Goal: Information Seeking & Learning: Learn about a topic

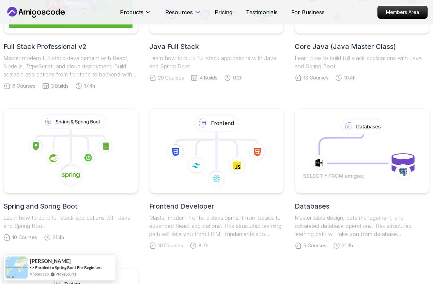
scroll to position [243, 0]
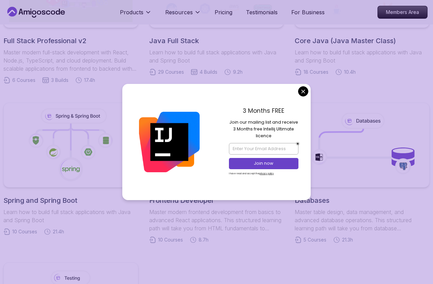
scroll to position [243, 0]
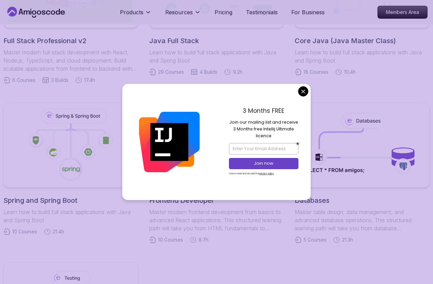
scroll to position [243, 0]
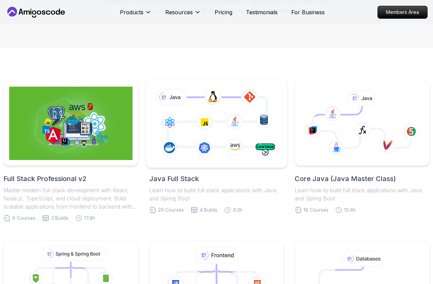
scroll to position [104, 0]
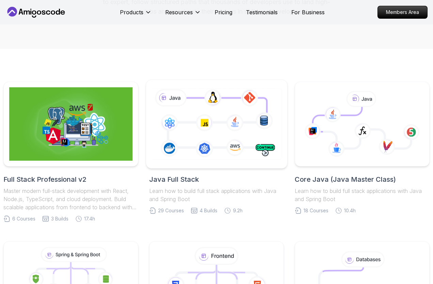
click at [175, 138] on icon at bounding box center [216, 124] width 132 height 74
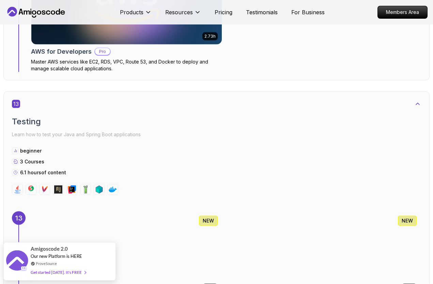
scroll to position [3781, 0]
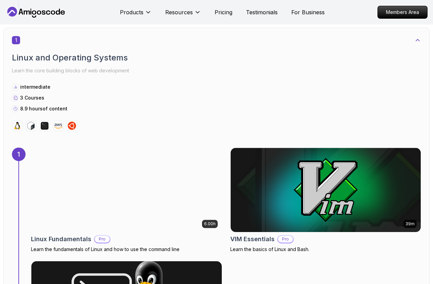
scroll to position [347, 0]
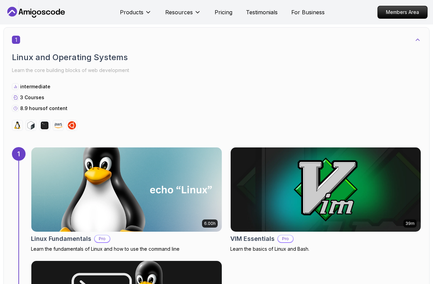
click at [131, 174] on img at bounding box center [126, 190] width 199 height 88
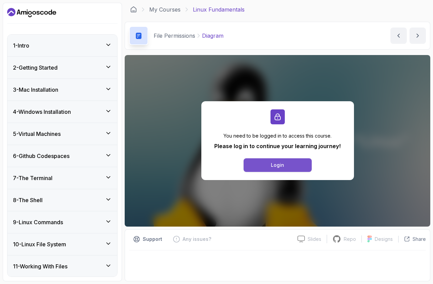
click at [275, 170] on button "Login" at bounding box center [277, 166] width 68 height 14
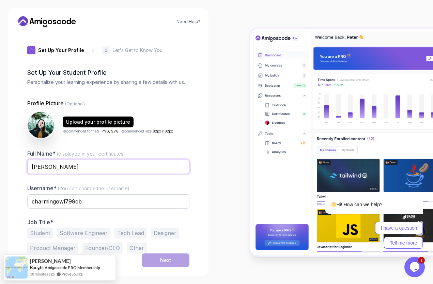
click at [101, 168] on input "[PERSON_NAME]" at bounding box center [108, 167] width 162 height 14
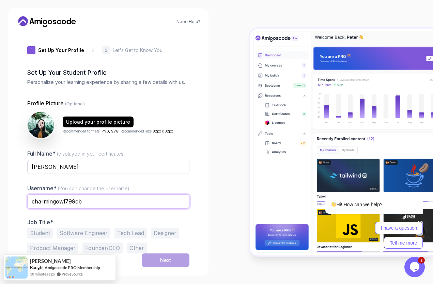
drag, startPoint x: 80, startPoint y: 200, endPoint x: 4, endPoint y: 192, distance: 76.1
click at [27, 195] on input "charmingowl799cb" at bounding box center [108, 202] width 162 height 14
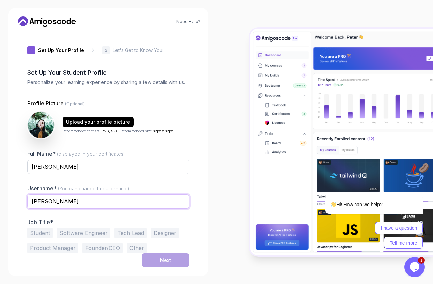
type input "Kyotto"
click at [47, 234] on button "Student" at bounding box center [40, 233] width 26 height 11
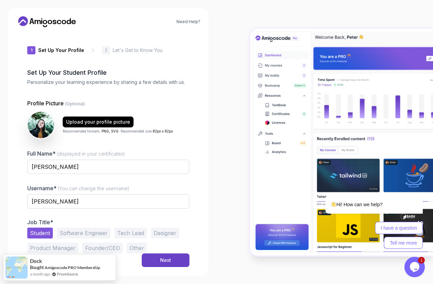
click at [74, 235] on button "Software Engineer" at bounding box center [83, 233] width 53 height 11
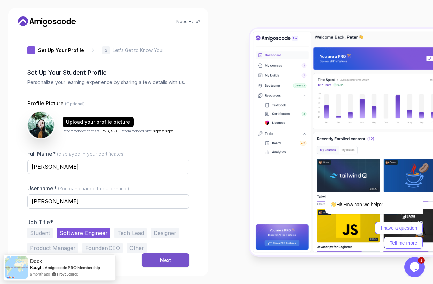
click at [171, 258] on button "Next" at bounding box center [166, 261] width 48 height 14
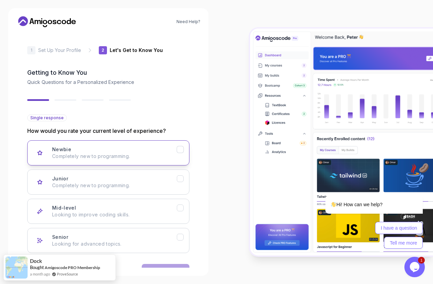
click at [181, 153] on icon "Newbie" at bounding box center [180, 150] width 6 height 6
click at [179, 151] on icon "Newbie" at bounding box center [180, 149] width 4 height 3
click at [177, 179] on icon "Junior" at bounding box center [180, 179] width 6 height 6
click at [182, 151] on icon "Newbie" at bounding box center [180, 150] width 6 height 6
click at [181, 208] on icon "Mid-level" at bounding box center [180, 208] width 4 height 3
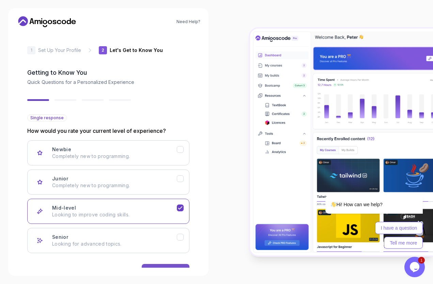
click at [164, 267] on button "Next" at bounding box center [166, 271] width 48 height 14
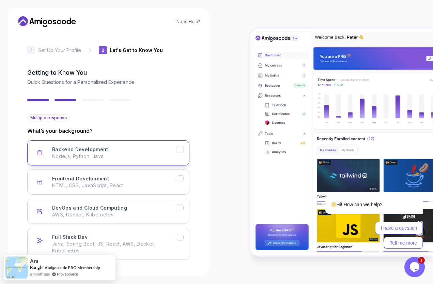
click at [159, 153] on p "Node.js, Python, Java" at bounding box center [114, 156] width 125 height 7
click at [177, 244] on button "Full Stack Dev Java, Spring Boot, JS, React, AWS, Docker, Kubernetes" at bounding box center [108, 244] width 162 height 32
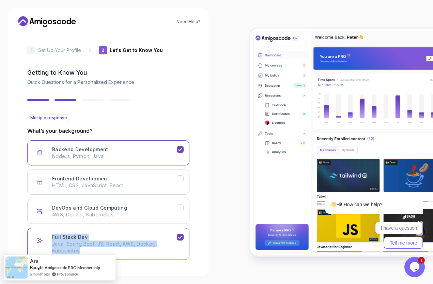
click at [190, 150] on section "Need Help? 2 Let's Get to Know You 1 Set Up Your Profile 2 Let's Get to Know Yo…" at bounding box center [216, 142] width 433 height 284
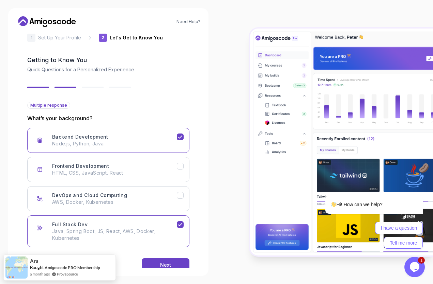
scroll to position [28, 0]
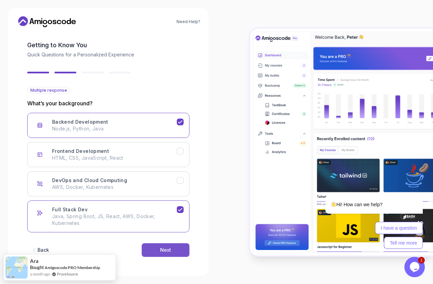
click at [171, 248] on button "Next" at bounding box center [166, 251] width 48 height 14
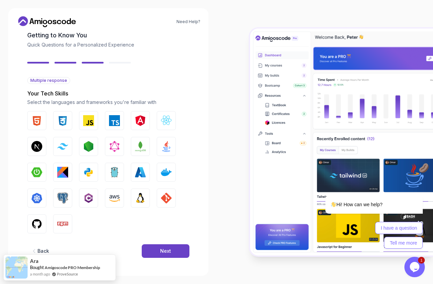
scroll to position [38, 0]
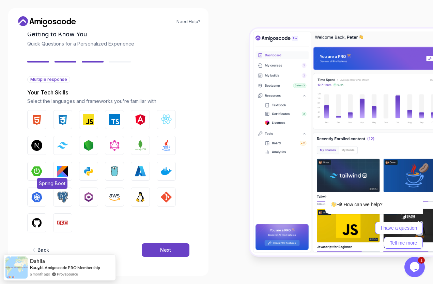
click at [41, 171] on img "button" at bounding box center [36, 171] width 11 height 11
click at [63, 200] on img "button" at bounding box center [62, 197] width 11 height 11
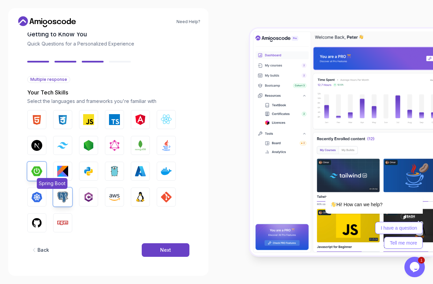
click at [38, 174] on img "button" at bounding box center [36, 171] width 11 height 11
click at [62, 195] on img "button" at bounding box center [62, 197] width 11 height 11
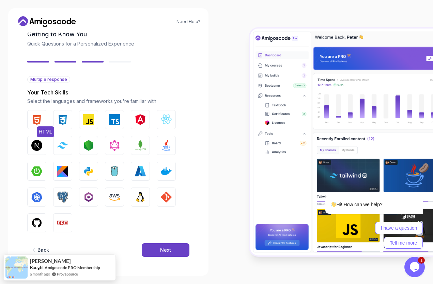
click at [37, 121] on img "button" at bounding box center [36, 119] width 11 height 11
click at [64, 125] on button "CSS" at bounding box center [62, 119] width 19 height 19
click at [58, 144] on img "button" at bounding box center [62, 145] width 11 height 6
click at [90, 149] on img "button" at bounding box center [88, 145] width 11 height 11
click at [167, 149] on img "button" at bounding box center [166, 145] width 11 height 11
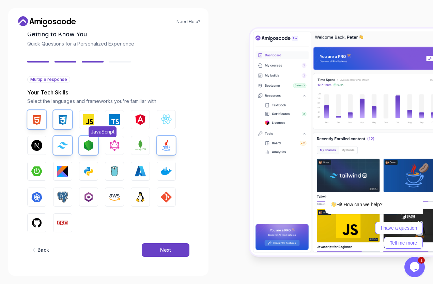
click at [90, 122] on img "button" at bounding box center [88, 119] width 11 height 11
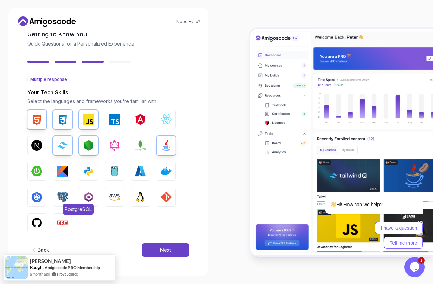
click at [69, 198] on button "PostgreSQL" at bounding box center [62, 197] width 19 height 19
click at [39, 223] on img "button" at bounding box center [36, 223] width 11 height 11
click at [165, 201] on img "button" at bounding box center [166, 197] width 11 height 11
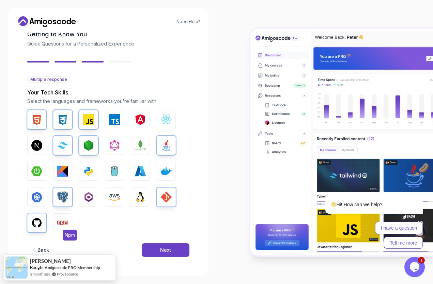
click at [62, 227] on img "button" at bounding box center [62, 223] width 11 height 11
click at [166, 254] on div "Next" at bounding box center [165, 250] width 11 height 7
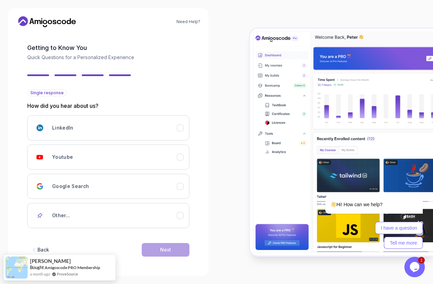
scroll to position [25, 0]
click at [72, 216] on div "Other..." at bounding box center [114, 216] width 125 height 14
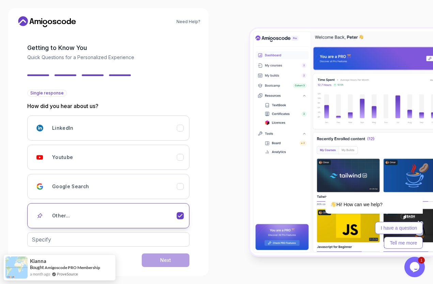
click at [176, 219] on div "Other..." at bounding box center [114, 216] width 125 height 14
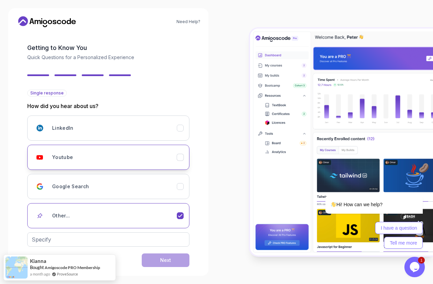
click at [177, 158] on icon "Youtube" at bounding box center [180, 157] width 6 height 6
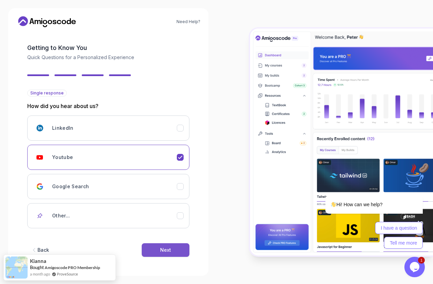
click at [177, 248] on button "Next" at bounding box center [166, 251] width 48 height 14
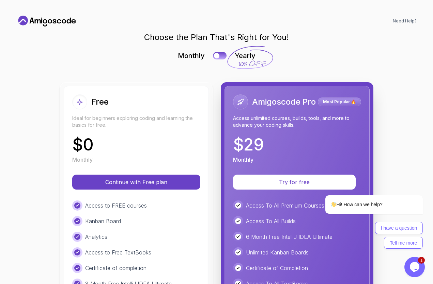
scroll to position [0, 0]
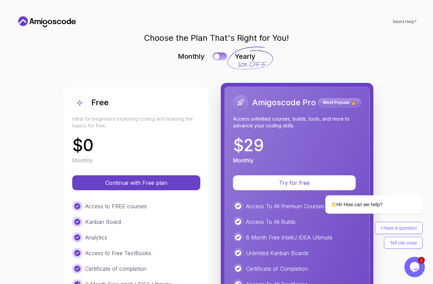
click at [221, 56] on button at bounding box center [219, 56] width 14 height 8
click at [221, 56] on div at bounding box center [223, 57] width 6 height 6
click at [217, 53] on button at bounding box center [219, 56] width 14 height 8
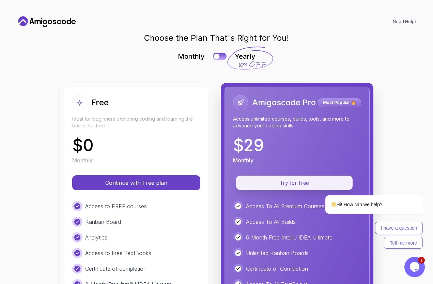
click at [271, 188] on button "Try for free" at bounding box center [294, 183] width 116 height 14
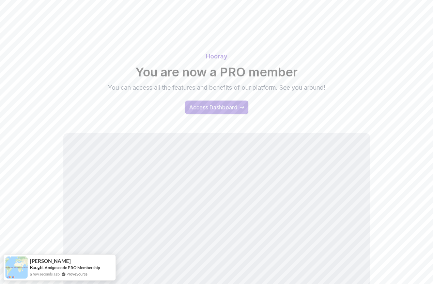
click at [232, 106] on div "Access Dashboard" at bounding box center [213, 107] width 48 height 8
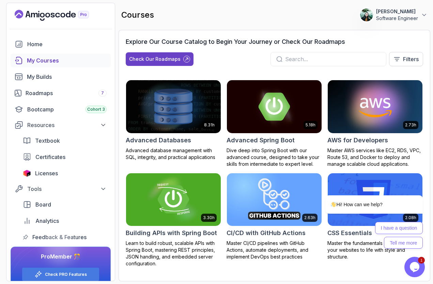
click at [415, 18] on p "Software Engineer" at bounding box center [397, 18] width 42 height 7
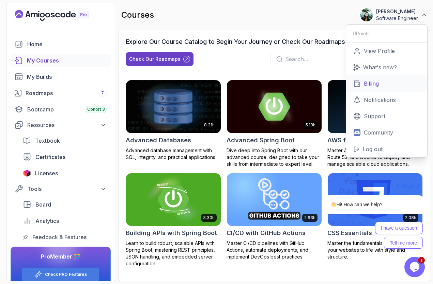
click at [376, 82] on p "Billing" at bounding box center [370, 84] width 15 height 8
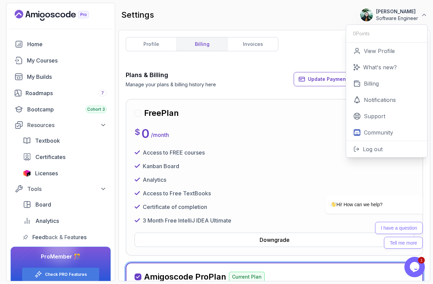
click at [306, 38] on div "profile billing invoices Plans & Billing Manage your plans & billing history he…" at bounding box center [274, 156] width 297 height 238
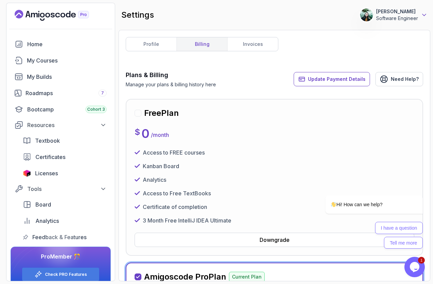
click at [423, 16] on icon at bounding box center [423, 15] width 7 height 7
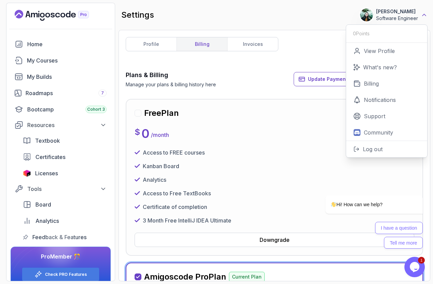
click at [424, 12] on icon at bounding box center [423, 15] width 7 height 7
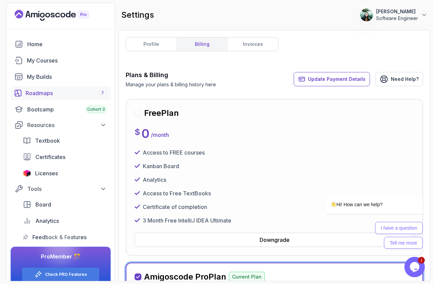
click at [53, 93] on div "Roadmaps 7" at bounding box center [66, 93] width 81 height 8
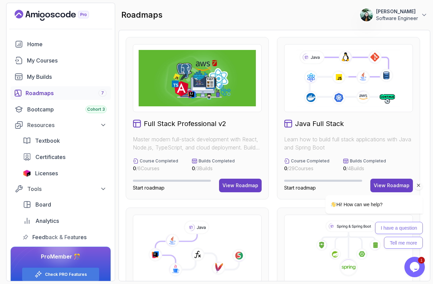
click at [393, 186] on div at bounding box center [364, 186] width 115 height 9
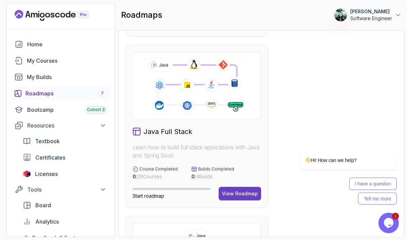
scroll to position [204, 0]
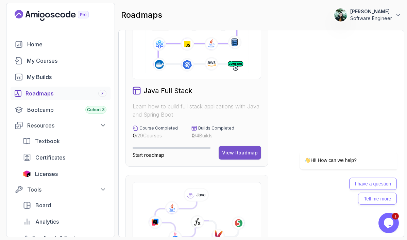
click at [245, 150] on div "View Roadmap" at bounding box center [240, 152] width 36 height 7
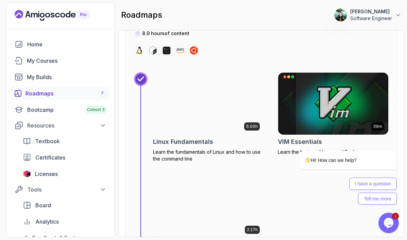
scroll to position [293, 0]
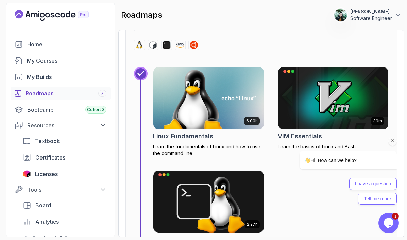
click at [288, 192] on div "I have a question Tell me more" at bounding box center [339, 190] width 115 height 27
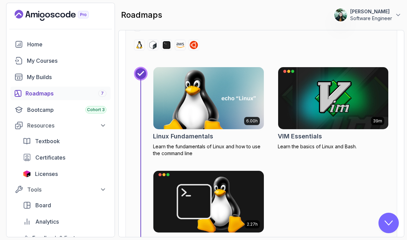
scroll to position [0, 0]
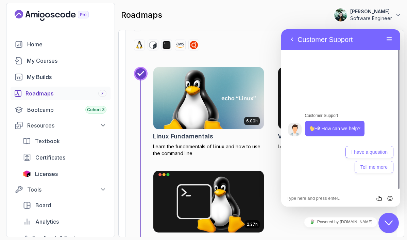
click at [392, 217] on button "Close Chat This icon closes the chat window." at bounding box center [389, 222] width 20 height 20
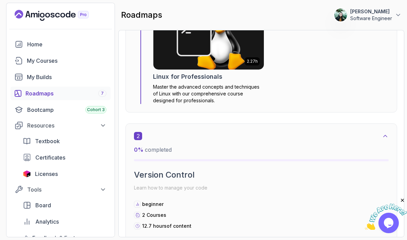
scroll to position [456, 0]
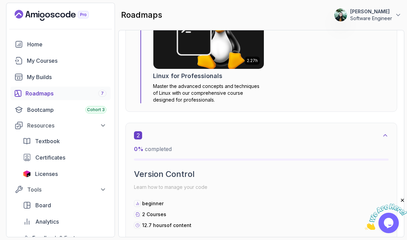
click at [402, 199] on icon "Close" at bounding box center [403, 200] width 6 height 6
click at [372, 20] on p "Software Engineer" at bounding box center [372, 18] width 42 height 7
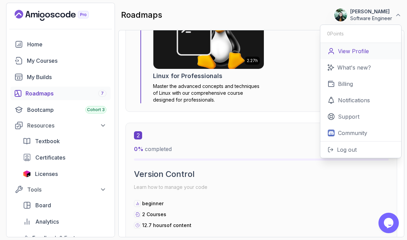
click at [360, 48] on p "View Profile" at bounding box center [353, 51] width 31 height 8
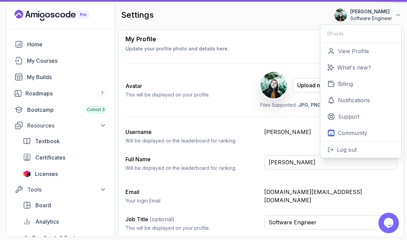
scroll to position [36, 0]
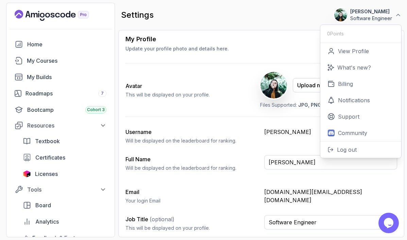
click at [188, 111] on div "Avatar This will be displayed on your profile. Upload new Picture Delete Files …" at bounding box center [262, 89] width 272 height 53
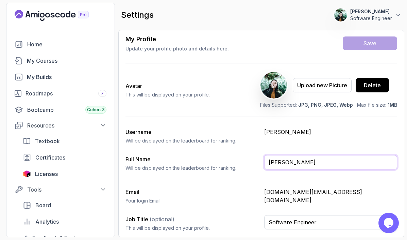
click at [346, 156] on input "Paolo Tomás Ruiz Cubillos" at bounding box center [330, 162] width 133 height 14
drag, startPoint x: 344, startPoint y: 161, endPoint x: 172, endPoint y: 149, distance: 172.3
click at [264, 155] on input "Paolo Tomás Ruiz Cubillos" at bounding box center [330, 162] width 133 height 14
type input "[PERSON_NAME]"
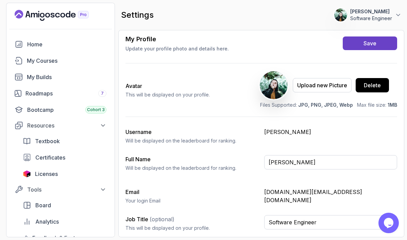
click at [360, 48] on button "Save" at bounding box center [370, 43] width 54 height 14
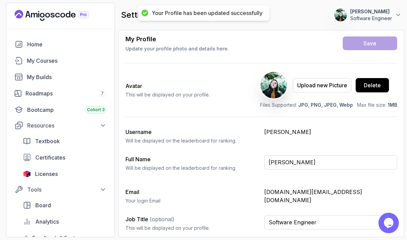
click at [394, 84] on div "Upload new Picture Delete" at bounding box center [328, 84] width 137 height 27
click at [381, 85] on div "Delete" at bounding box center [372, 85] width 17 height 8
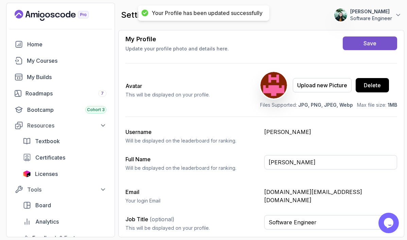
click at [372, 47] on div "Save" at bounding box center [370, 43] width 13 height 8
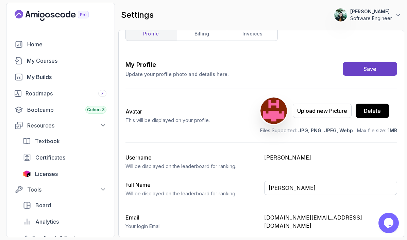
scroll to position [0, 0]
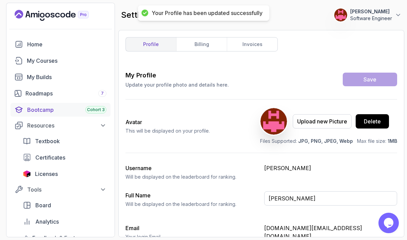
click at [52, 108] on div "Bootcamp Cohort 3" at bounding box center [66, 109] width 79 height 8
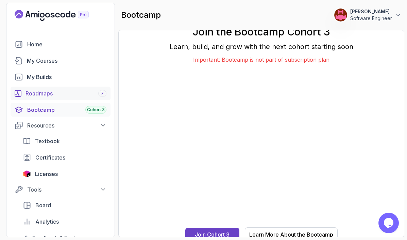
click at [69, 96] on div "Roadmaps 7" at bounding box center [66, 93] width 81 height 8
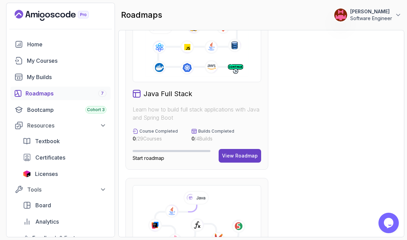
scroll to position [204, 0]
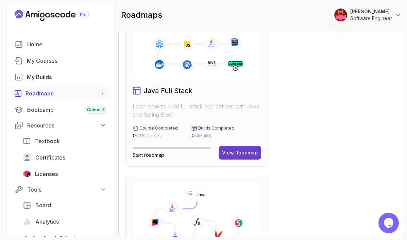
click at [190, 66] on icon at bounding box center [196, 45] width 105 height 59
click at [240, 147] on button "View Roadmap" at bounding box center [240, 153] width 43 height 14
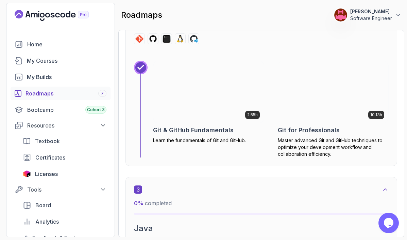
scroll to position [660, 0]
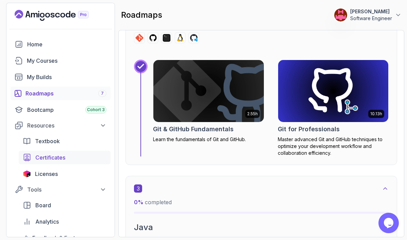
click at [60, 156] on span "Certificates" at bounding box center [50, 157] width 30 height 8
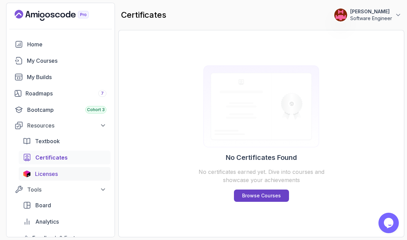
click at [51, 176] on span "Licenses" at bounding box center [46, 173] width 23 height 8
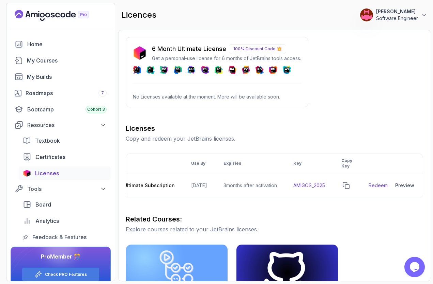
scroll to position [0, 86]
click at [406, 187] on div "Preview" at bounding box center [401, 185] width 19 height 7
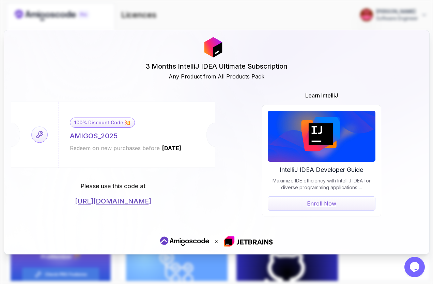
click at [344, 261] on div "3 Months IntelliJ IDEA Ultimate Subscription Any Product from All Products Pack…" at bounding box center [216, 142] width 433 height 284
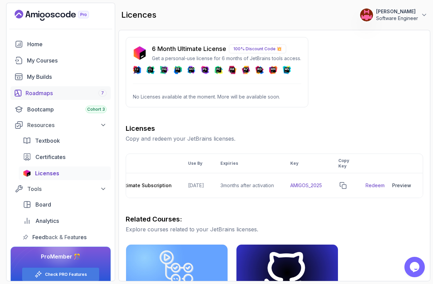
click at [29, 91] on div "Roadmaps 7" at bounding box center [66, 93] width 81 height 8
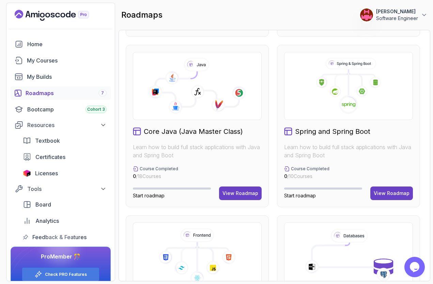
scroll to position [163, 0]
click at [238, 195] on div "View Roadmap" at bounding box center [240, 193] width 36 height 7
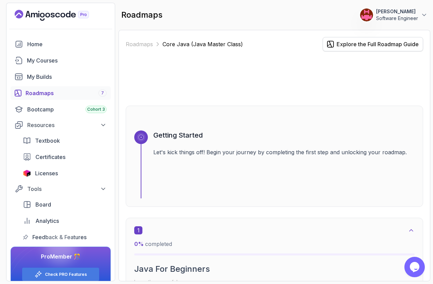
click at [369, 43] on div "Explore the Full Roadmap Guide" at bounding box center [377, 44] width 82 height 8
click at [144, 43] on link "Roadmaps" at bounding box center [139, 44] width 27 height 8
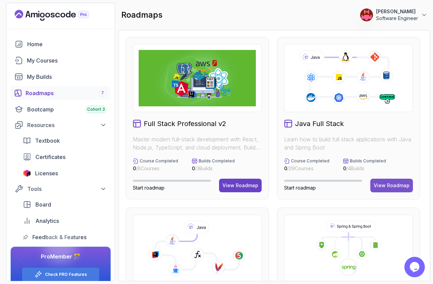
click at [390, 187] on div "View Roadmap" at bounding box center [391, 185] width 36 height 7
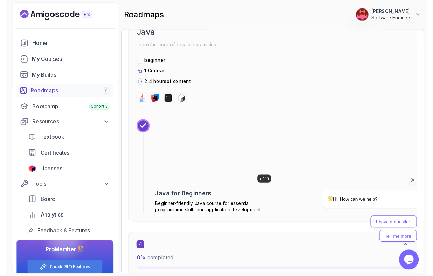
scroll to position [863, 0]
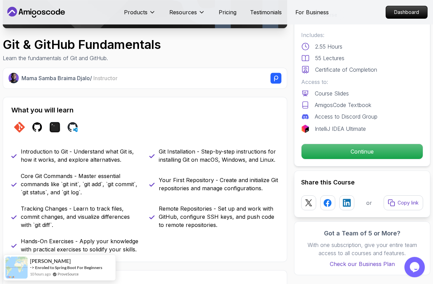
scroll to position [174, 0]
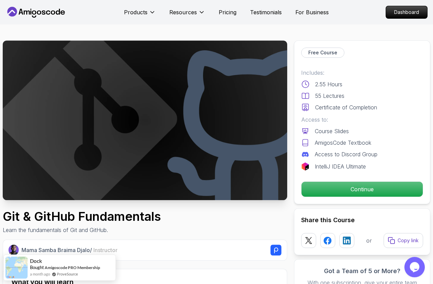
scroll to position [0, 0]
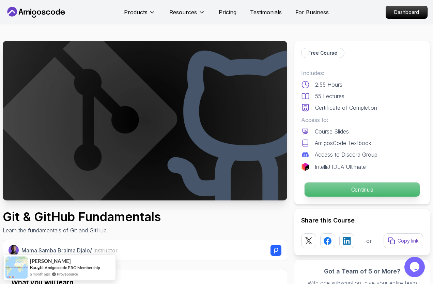
click at [334, 182] on div "Continue" at bounding box center [362, 190] width 122 height 16
click at [335, 190] on p "Continue" at bounding box center [361, 190] width 115 height 14
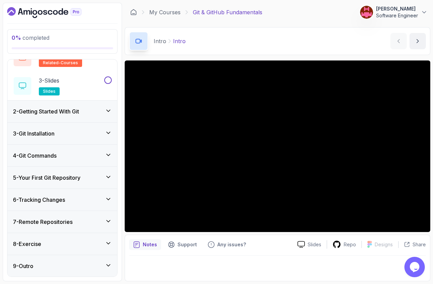
scroll to position [67, 0]
click at [420, 41] on icon "next content" at bounding box center [417, 41] width 7 height 7
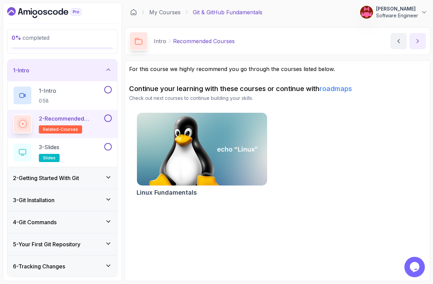
click at [415, 45] on button "next content" at bounding box center [417, 41] width 16 height 16
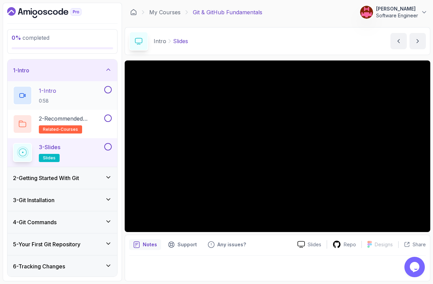
click at [108, 89] on button at bounding box center [107, 89] width 7 height 7
click at [107, 118] on button at bounding box center [107, 118] width 7 height 7
click at [108, 148] on button at bounding box center [107, 146] width 7 height 7
click at [108, 181] on div "2 - Getting Started With Git" at bounding box center [62, 178] width 99 height 8
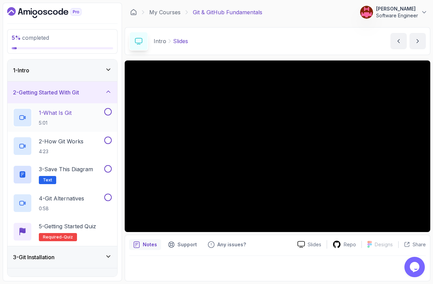
click at [78, 116] on div "1 - What Is Git 5:01" at bounding box center [58, 117] width 90 height 19
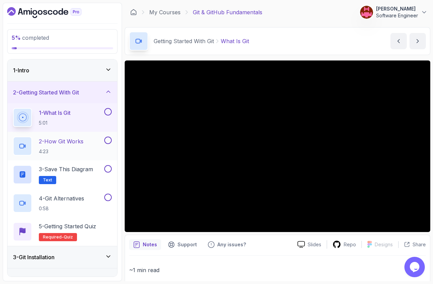
click at [83, 141] on p "2 - How Git Works" at bounding box center [61, 141] width 45 height 8
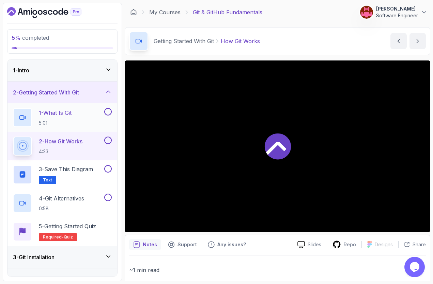
click at [107, 111] on button at bounding box center [107, 111] width 7 height 7
click at [109, 143] on button at bounding box center [107, 140] width 7 height 7
click at [86, 174] on h2 "3 - Save this diagram Text" at bounding box center [66, 174] width 54 height 19
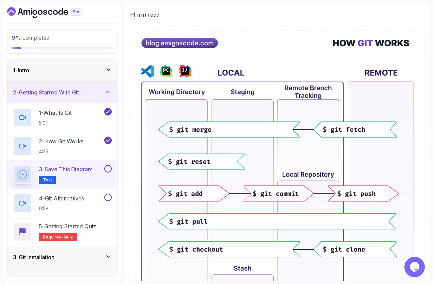
scroll to position [82, 0]
click at [109, 166] on button at bounding box center [107, 168] width 7 height 7
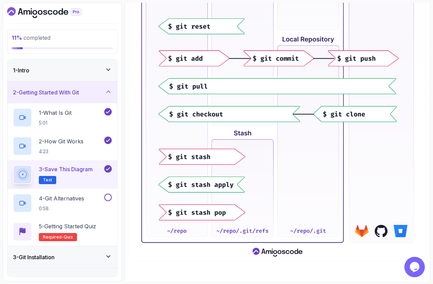
scroll to position [222, 0]
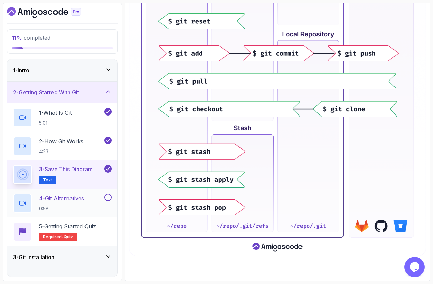
click at [82, 195] on p "4 - Git Alternatives" at bounding box center [61, 199] width 45 height 8
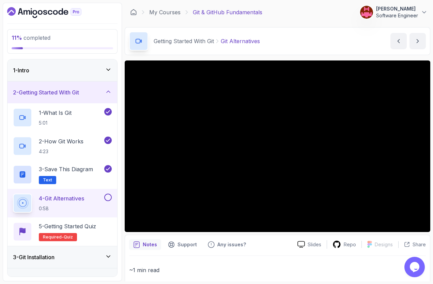
click at [108, 196] on button at bounding box center [107, 197] width 7 height 7
click at [103, 233] on div "5 - Getting Started Quiz Required- quiz" at bounding box center [62, 232] width 99 height 19
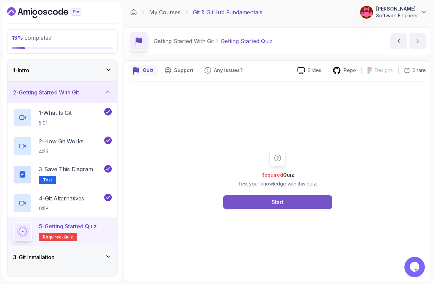
click at [254, 202] on button "Start" at bounding box center [277, 203] width 109 height 14
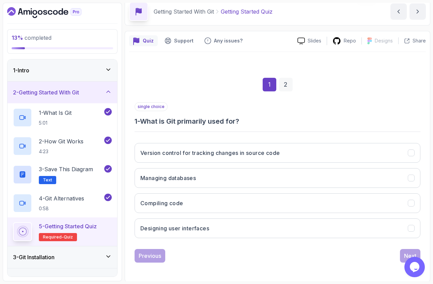
scroll to position [30, 0]
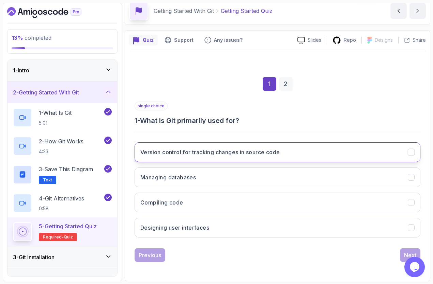
click at [164, 148] on button "Version control for tracking changes in source code" at bounding box center [277, 153] width 286 height 20
click at [405, 251] on button "Next" at bounding box center [410, 256] width 20 height 14
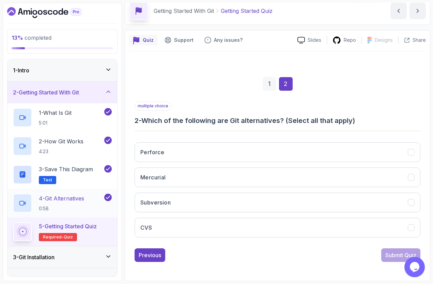
click at [69, 194] on div "4 - Git Alternatives 0:58" at bounding box center [58, 203] width 90 height 19
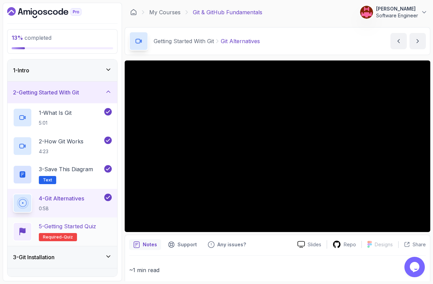
click at [88, 238] on h2 "5 - Getting Started Quiz Required- quiz" at bounding box center [67, 232] width 57 height 19
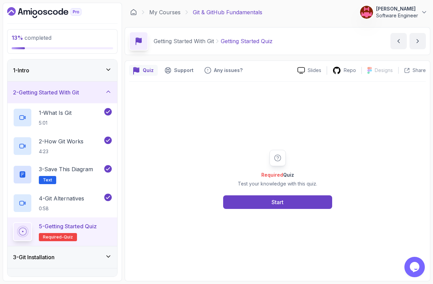
click at [259, 213] on div "Required Quiz Test your knowledge with this quiz. Start" at bounding box center [277, 180] width 296 height 196
click at [271, 205] on button "Start" at bounding box center [277, 203] width 109 height 14
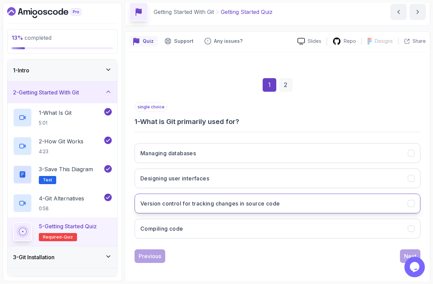
scroll to position [30, 0]
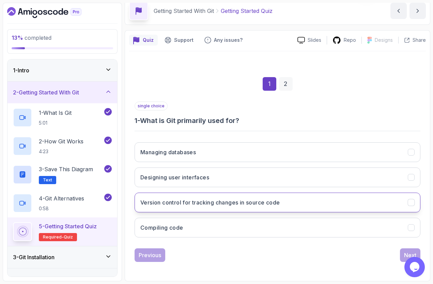
click at [153, 199] on h3 "Version control for tracking changes in source code" at bounding box center [209, 203] width 139 height 8
click at [406, 252] on div "Next" at bounding box center [410, 255] width 12 height 8
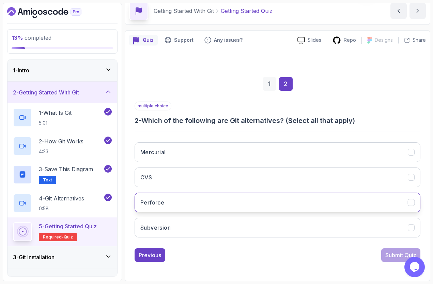
click at [165, 200] on button "Perforce" at bounding box center [277, 203] width 286 height 20
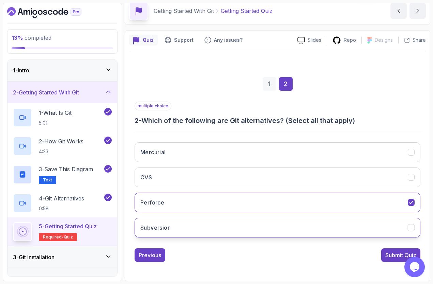
click at [367, 231] on button "Subversion" at bounding box center [277, 228] width 286 height 20
click at [390, 256] on div "Submit Quiz" at bounding box center [400, 255] width 31 height 8
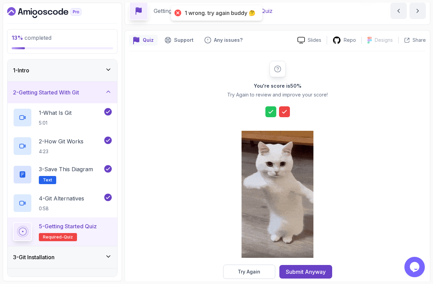
click at [283, 110] on icon at bounding box center [284, 112] width 7 height 7
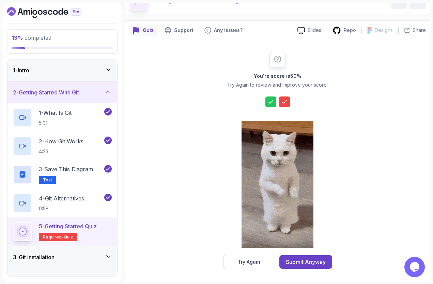
scroll to position [42, 0]
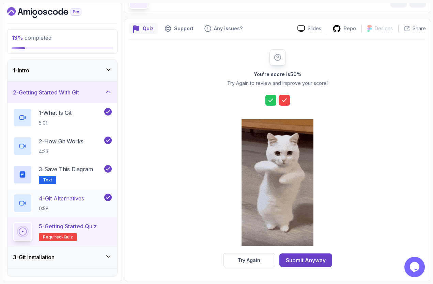
click at [62, 197] on p "4 - Git Alternatives" at bounding box center [61, 199] width 45 height 8
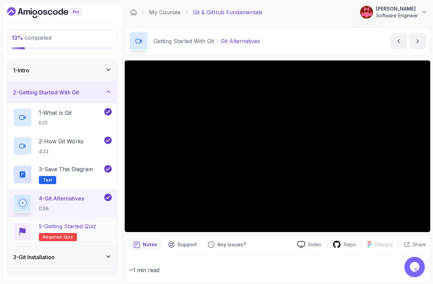
click at [61, 234] on p "Required- quiz" at bounding box center [58, 237] width 38 height 8
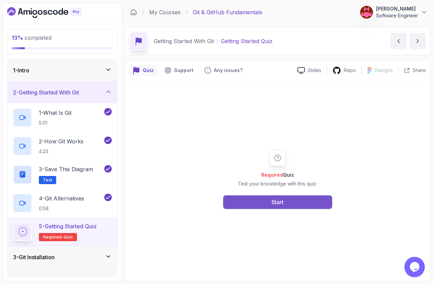
click at [286, 200] on button "Start" at bounding box center [277, 203] width 109 height 14
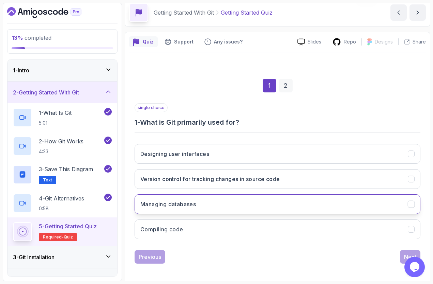
scroll to position [30, 0]
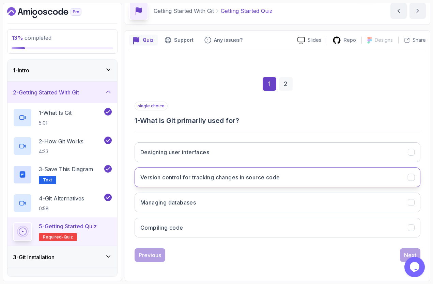
click at [221, 181] on h3 "Version control for tracking changes in source code" at bounding box center [209, 178] width 139 height 8
click at [405, 253] on div "Next" at bounding box center [410, 255] width 12 height 8
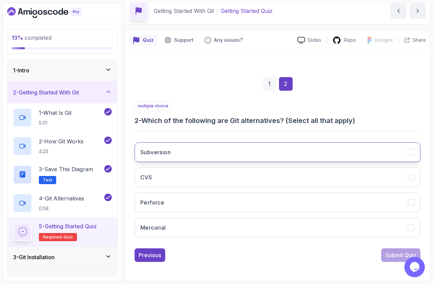
click at [198, 155] on button "Subversion" at bounding box center [277, 153] width 286 height 20
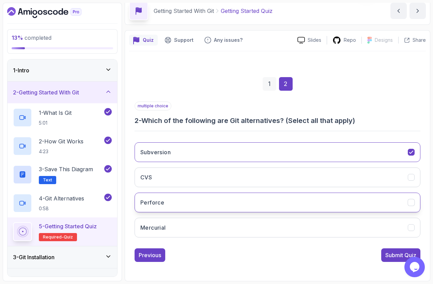
drag, startPoint x: 174, startPoint y: 203, endPoint x: 182, endPoint y: 224, distance: 22.9
click at [174, 204] on button "Perforce" at bounding box center [277, 203] width 286 height 20
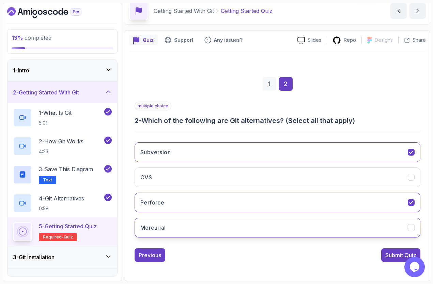
click at [182, 225] on button "Mercurial" at bounding box center [277, 228] width 286 height 20
click at [397, 252] on div "Submit Quiz" at bounding box center [400, 255] width 31 height 8
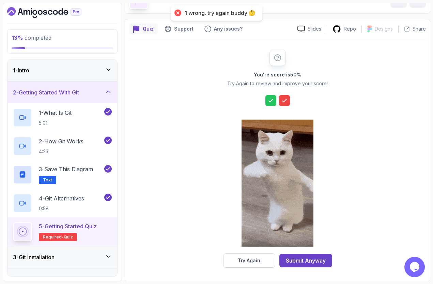
scroll to position [42, 0]
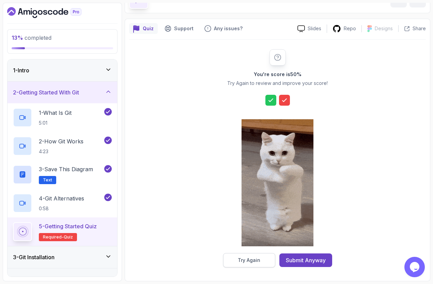
click at [262, 260] on button "Try Again" at bounding box center [249, 261] width 52 height 14
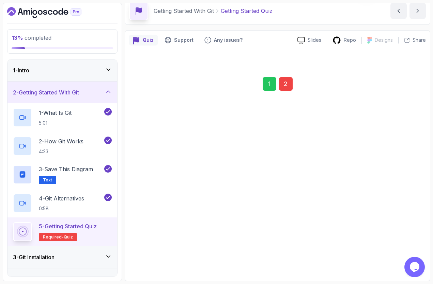
scroll to position [30, 0]
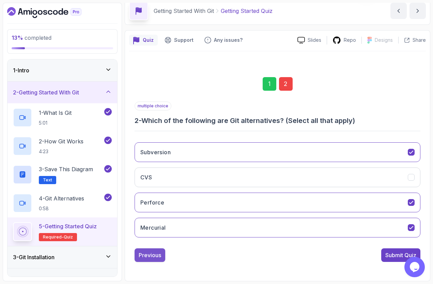
click at [156, 256] on div "Previous" at bounding box center [150, 255] width 22 height 8
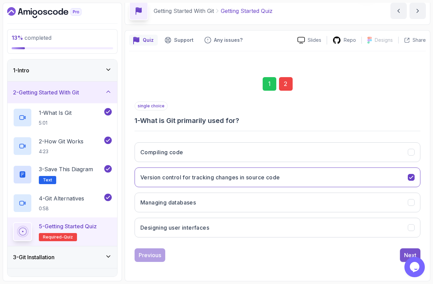
click at [406, 252] on div "Next" at bounding box center [410, 255] width 12 height 8
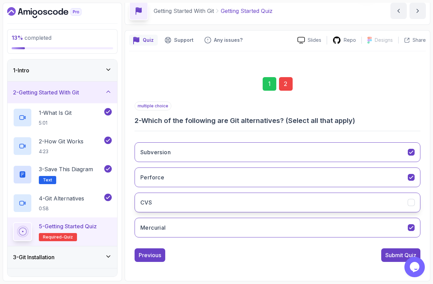
click at [405, 201] on button "CVS" at bounding box center [277, 203] width 286 height 20
click at [397, 255] on div "Submit Quiz" at bounding box center [400, 255] width 31 height 8
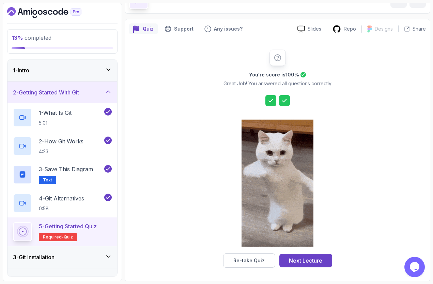
scroll to position [42, 0]
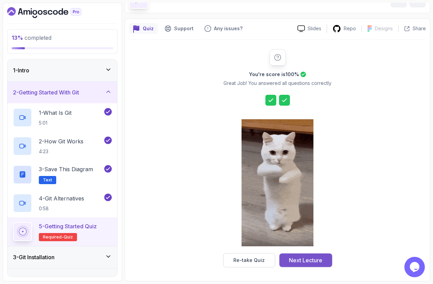
click at [298, 258] on div "Next Lecture" at bounding box center [305, 261] width 33 height 8
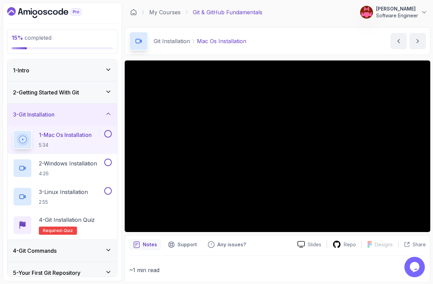
click at [107, 135] on button at bounding box center [107, 133] width 7 height 7
click at [87, 168] on h2 "2 - Windows Installation 4:26" at bounding box center [68, 169] width 58 height 18
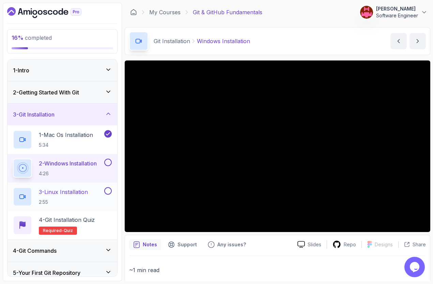
click at [110, 190] on button at bounding box center [107, 191] width 7 height 7
click at [266, 240] on div "Notes Support Any issues?" at bounding box center [210, 245] width 163 height 11
click at [278, 242] on div "Notes Support Any issues?" at bounding box center [210, 245] width 163 height 11
click at [267, 245] on div "Notes Support Any issues?" at bounding box center [210, 245] width 163 height 11
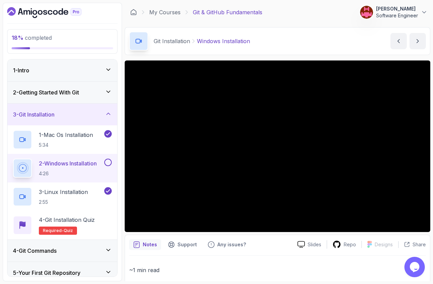
click at [110, 161] on button at bounding box center [107, 162] width 7 height 7
click at [89, 228] on h2 "4 - Git Installation Quiz Required- quiz" at bounding box center [67, 225] width 56 height 19
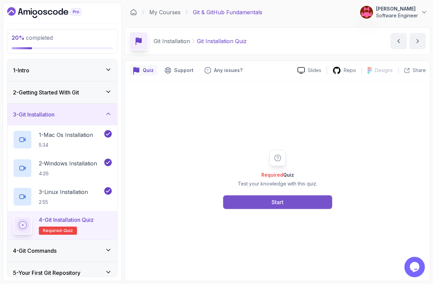
click at [277, 204] on div "Start" at bounding box center [277, 202] width 12 height 8
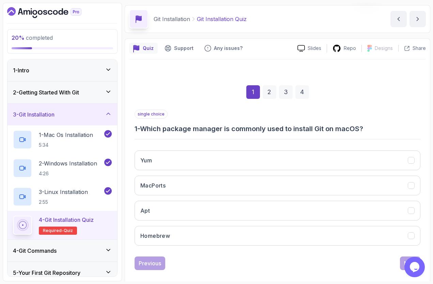
scroll to position [30, 0]
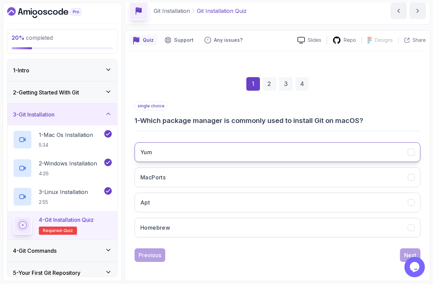
click at [166, 149] on button "Yum" at bounding box center [277, 153] width 286 height 20
click at [414, 251] on button "Next" at bounding box center [410, 256] width 20 height 14
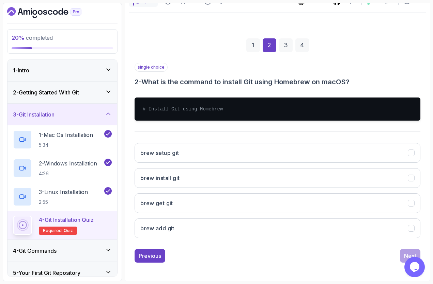
scroll to position [70, 0]
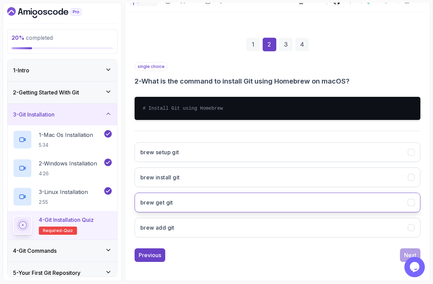
click at [198, 201] on button "brew get git" at bounding box center [277, 203] width 286 height 20
click at [411, 250] on button "Next" at bounding box center [410, 256] width 20 height 14
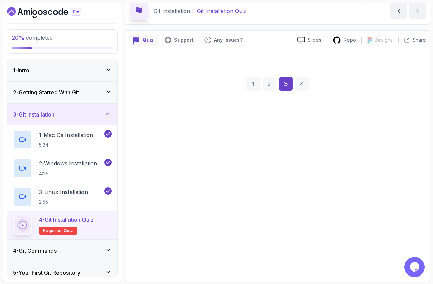
scroll to position [30, 0]
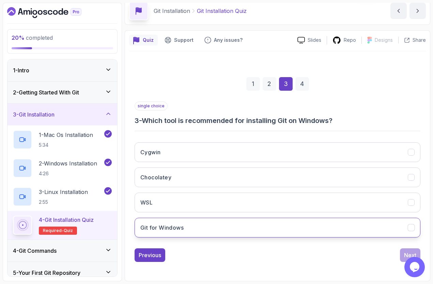
click at [173, 229] on h3 "Git for Windows" at bounding box center [161, 228] width 43 height 8
click at [409, 250] on button "Next" at bounding box center [410, 256] width 20 height 14
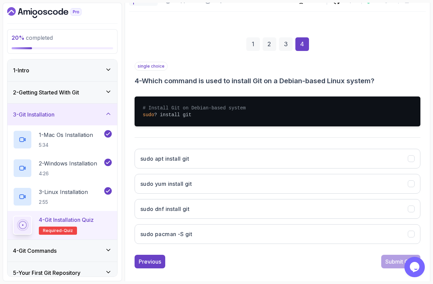
scroll to position [71, 0]
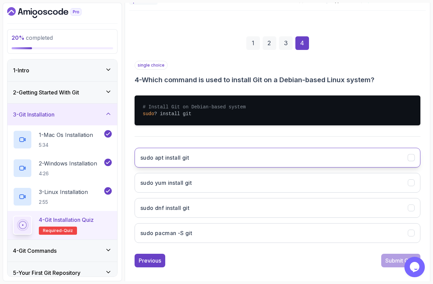
click at [167, 161] on h3 "sudo apt install git" at bounding box center [164, 158] width 49 height 8
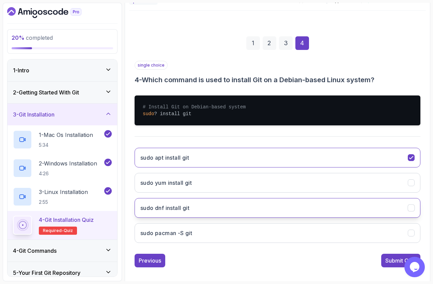
click at [208, 205] on button "sudo dnf install git" at bounding box center [277, 208] width 286 height 20
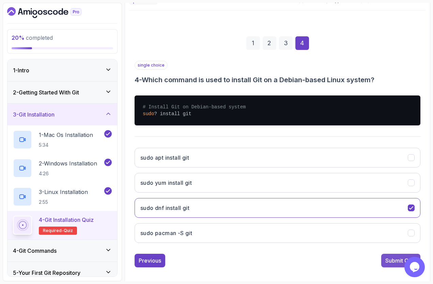
click at [393, 259] on div "Submit Quiz" at bounding box center [400, 261] width 31 height 8
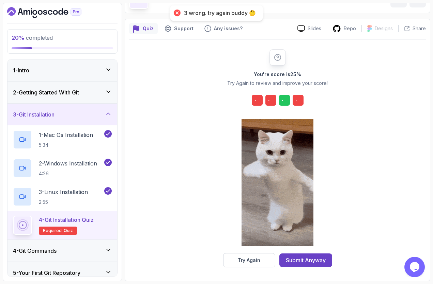
scroll to position [42, 0]
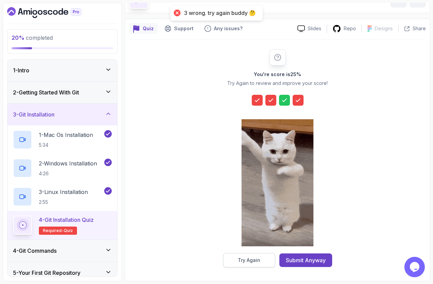
click at [251, 260] on div "Try Again" at bounding box center [249, 260] width 22 height 7
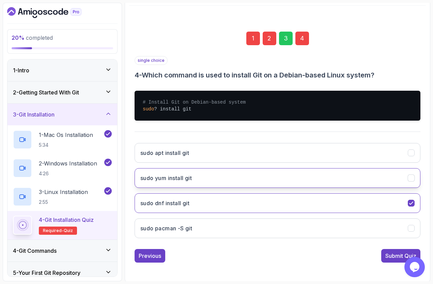
scroll to position [77, 0]
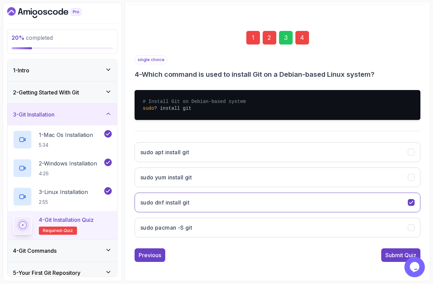
drag, startPoint x: 380, startPoint y: 71, endPoint x: 145, endPoint y: 78, distance: 235.6
click at [145, 78] on h3 "4 - Which command is used to install Git on a Debian-based Linux system?" at bounding box center [277, 75] width 286 height 10
copy h3 "Which command is used to install Git on a Debian-based Linux system?"
click at [281, 198] on button "sudo dnf install git" at bounding box center [277, 203] width 286 height 20
click at [413, 202] on icon "sudo dnf install git" at bounding box center [411, 203] width 6 height 6
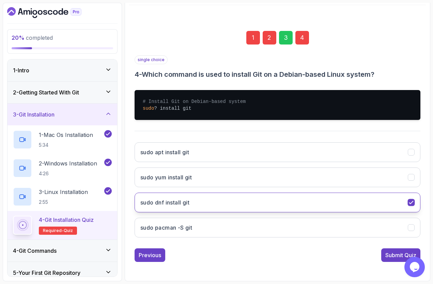
click at [410, 204] on icon "sudo dnf install git" at bounding box center [411, 202] width 4 height 3
click at [384, 204] on button "sudo dnf install git" at bounding box center [277, 203] width 286 height 20
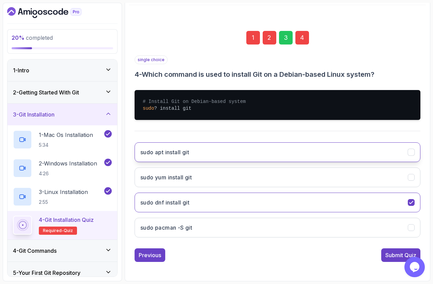
click at [398, 147] on button "sudo apt install git" at bounding box center [277, 153] width 286 height 20
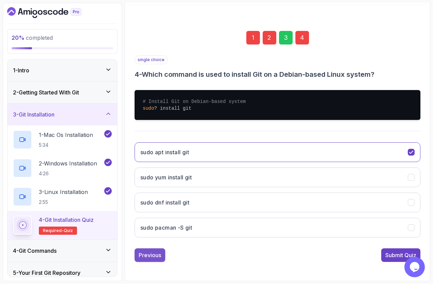
click at [156, 254] on div "Previous" at bounding box center [150, 255] width 22 height 8
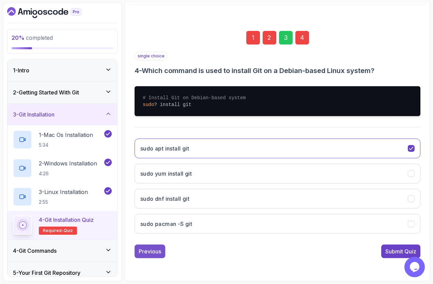
scroll to position [30, 0]
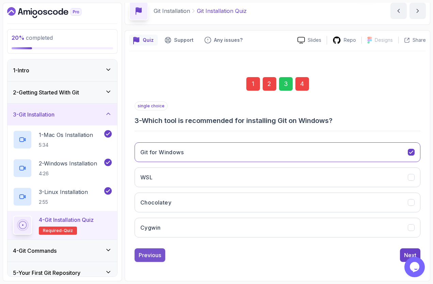
click at [161, 257] on div "Previous" at bounding box center [150, 255] width 22 height 8
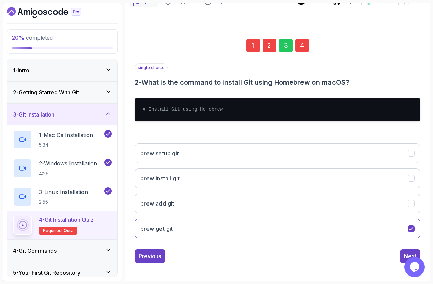
scroll to position [70, 0]
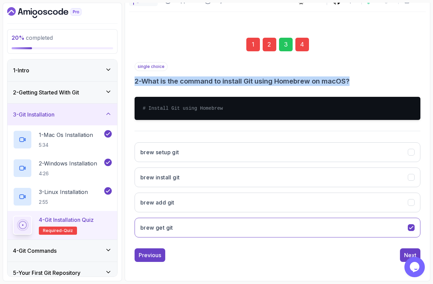
drag, startPoint x: 362, startPoint y: 82, endPoint x: 136, endPoint y: 82, distance: 225.6
click at [136, 82] on h3 "2 - What is the command to install Git using Homebrew on macOS?" at bounding box center [277, 82] width 286 height 10
copy h3 "2 - What is the command to install Git using Homebrew on macOS?"
click at [410, 227] on icon "brew get git" at bounding box center [411, 228] width 6 height 6
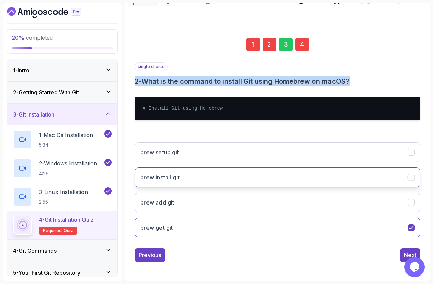
click at [308, 177] on button "brew install git" at bounding box center [277, 178] width 286 height 20
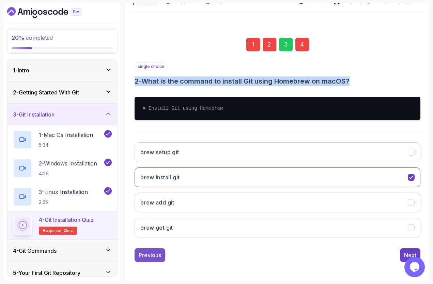
click at [153, 254] on div "Previous" at bounding box center [150, 255] width 22 height 8
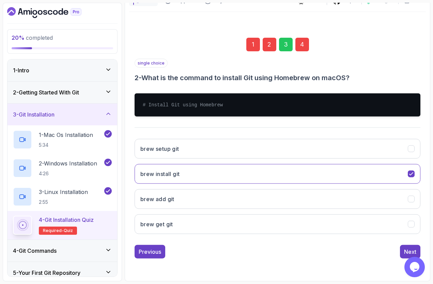
scroll to position [30, 0]
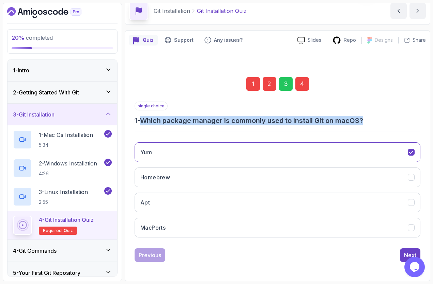
drag, startPoint x: 373, startPoint y: 118, endPoint x: 147, endPoint y: 117, distance: 225.3
click at [147, 117] on h3 "1 - Which package manager is commonly used to install Git on macOS?" at bounding box center [277, 121] width 286 height 10
copy h3 "Which package manager is commonly used to install Git on macOS?"
click at [422, 174] on div "1 2 3 4 single choice 1 - Which package manager is commonly used to install Git…" at bounding box center [277, 164] width 296 height 207
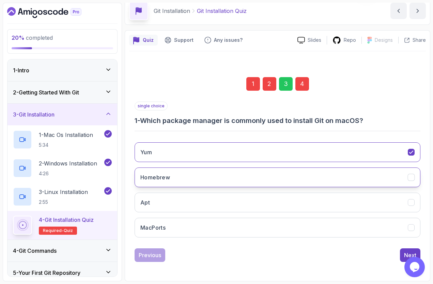
click at [416, 176] on button "Homebrew" at bounding box center [277, 178] width 286 height 20
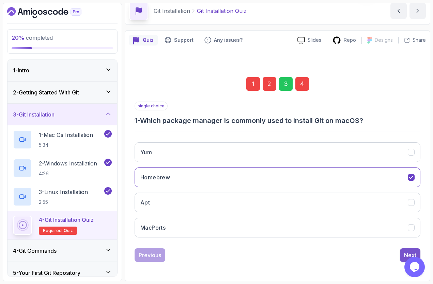
click at [411, 252] on div "Next" at bounding box center [410, 255] width 12 height 8
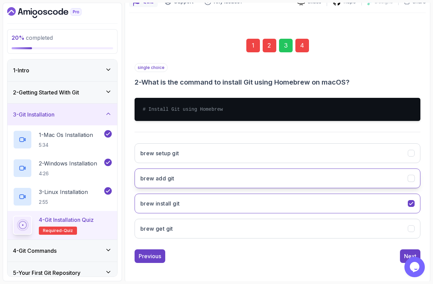
scroll to position [70, 0]
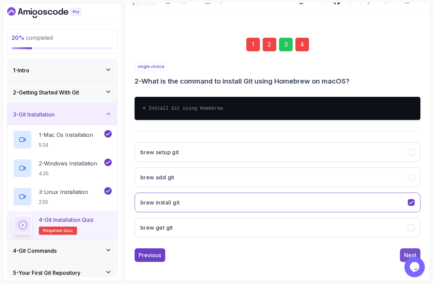
click at [408, 254] on div "Next" at bounding box center [410, 255] width 12 height 8
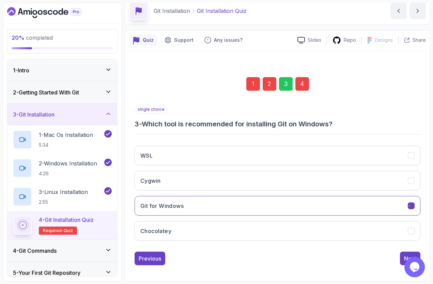
scroll to position [30, 0]
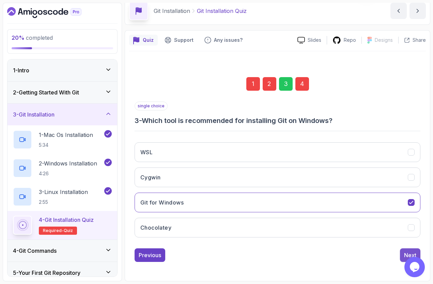
click at [414, 250] on button "Next" at bounding box center [410, 256] width 20 height 14
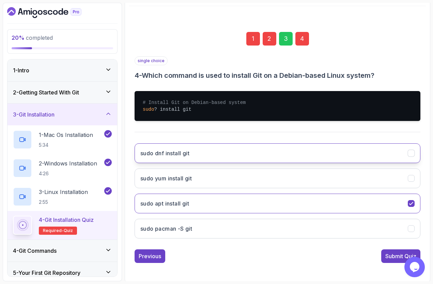
scroll to position [77, 0]
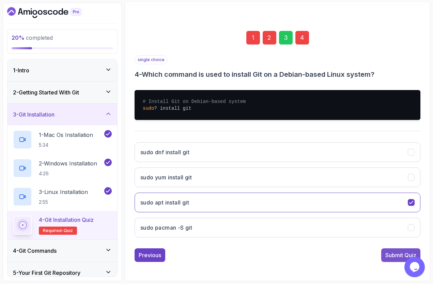
click at [394, 253] on div "Submit Quiz" at bounding box center [400, 255] width 31 height 8
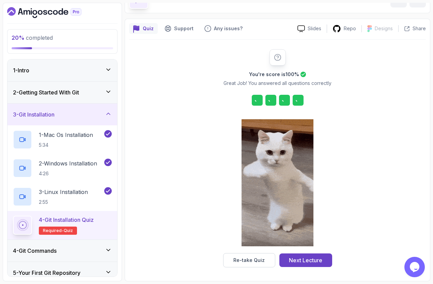
scroll to position [42, 0]
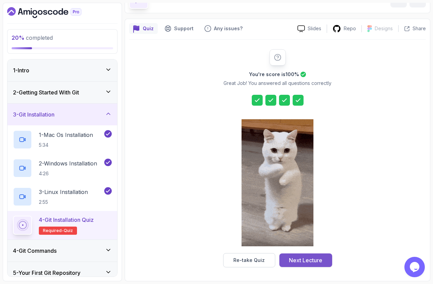
click at [318, 261] on div "Next Lecture" at bounding box center [305, 261] width 33 height 8
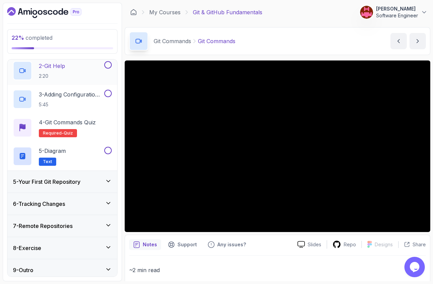
scroll to position [124, 0]
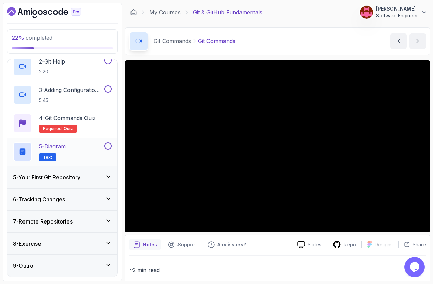
click at [109, 147] on button at bounding box center [107, 146] width 7 height 7
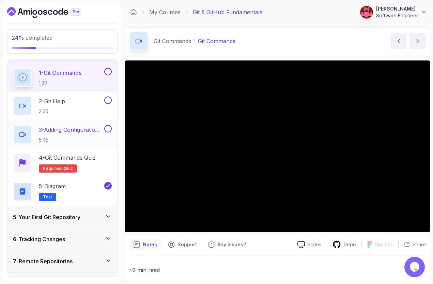
scroll to position [83, 0]
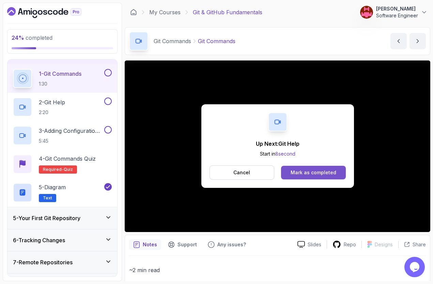
click at [321, 172] on div "Mark as completed" at bounding box center [313, 172] width 46 height 7
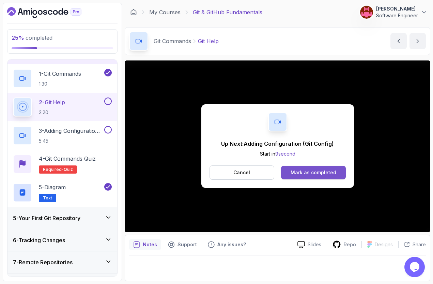
click at [318, 172] on div "Mark as completed" at bounding box center [313, 172] width 46 height 7
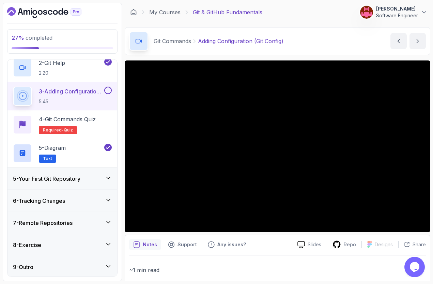
scroll to position [124, 0]
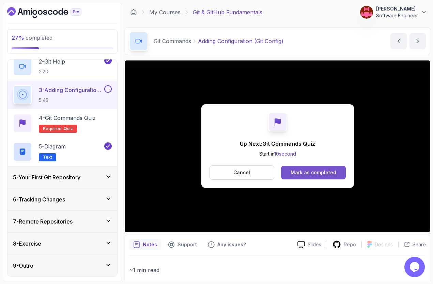
click at [331, 175] on div "Mark as completed" at bounding box center [313, 172] width 46 height 7
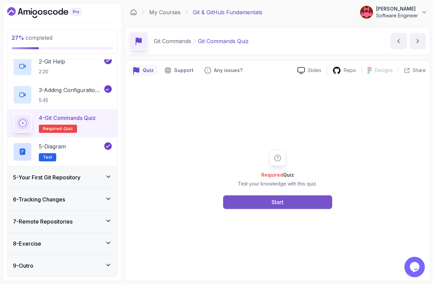
click at [262, 205] on button "Start" at bounding box center [277, 203] width 109 height 14
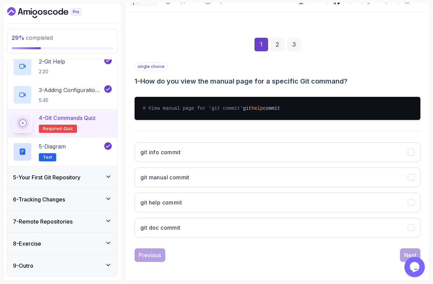
scroll to position [77, 0]
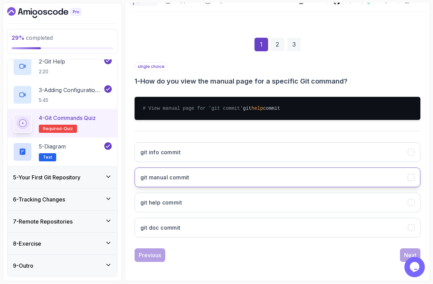
click at [208, 175] on button "git manual commit" at bounding box center [277, 178] width 286 height 20
click at [410, 253] on div "Next" at bounding box center [410, 255] width 12 height 8
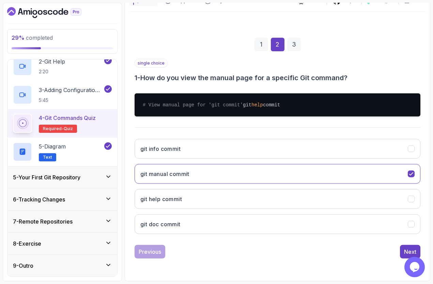
scroll to position [70, 0]
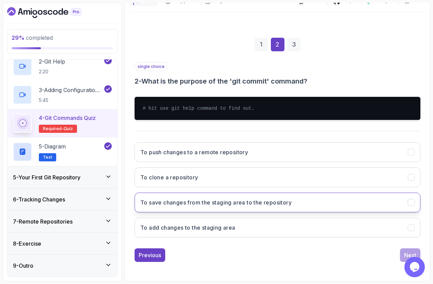
click at [261, 206] on h3 "To save changes from the staging area to the repository" at bounding box center [215, 203] width 151 height 8
click at [410, 251] on div "Next" at bounding box center [410, 255] width 12 height 8
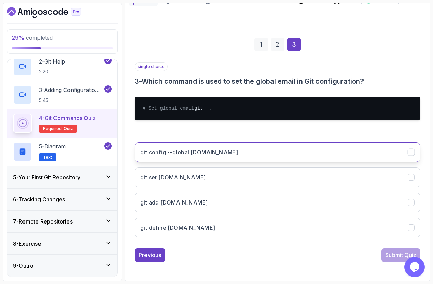
click at [216, 162] on button "git config --global [DOMAIN_NAME]" at bounding box center [277, 153] width 286 height 20
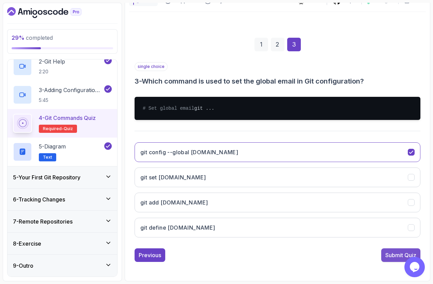
click at [393, 258] on button "Submit Quiz" at bounding box center [400, 256] width 39 height 14
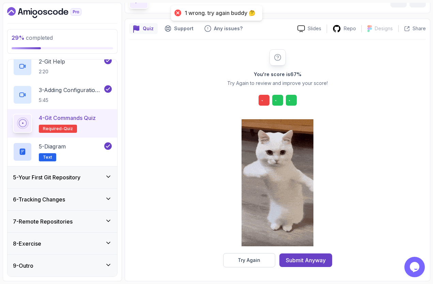
scroll to position [42, 0]
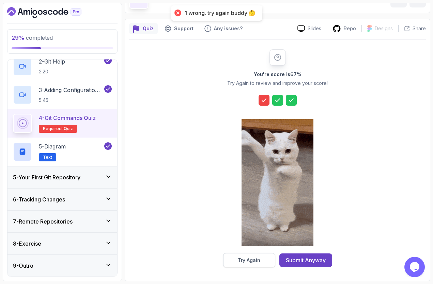
click at [251, 257] on div "Try Again" at bounding box center [249, 260] width 22 height 7
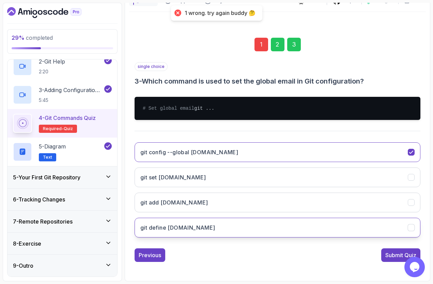
scroll to position [77, 0]
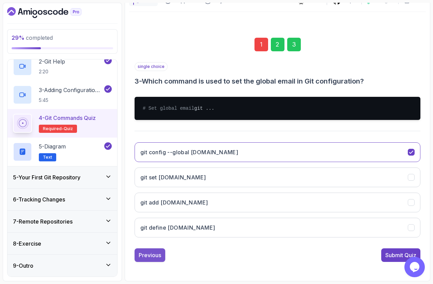
click at [155, 258] on div "Previous" at bounding box center [150, 255] width 22 height 8
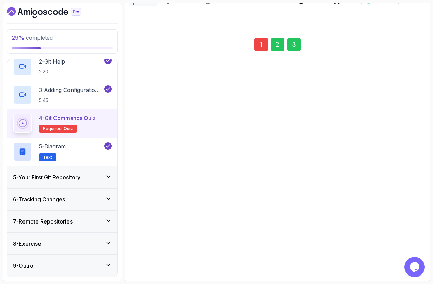
scroll to position [70, 0]
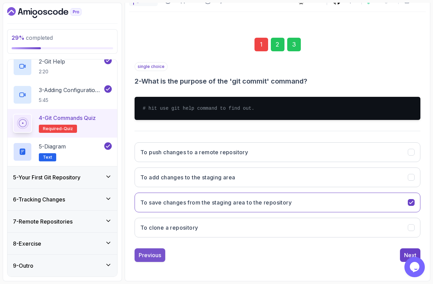
click at [152, 259] on div "Previous" at bounding box center [150, 255] width 22 height 8
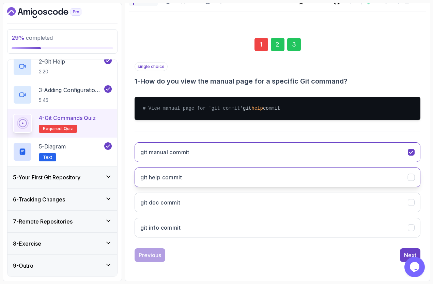
click at [234, 188] on button "git help commit" at bounding box center [277, 178] width 286 height 20
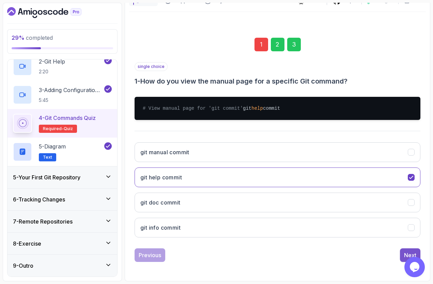
click at [402, 260] on button "Next" at bounding box center [410, 256] width 20 height 14
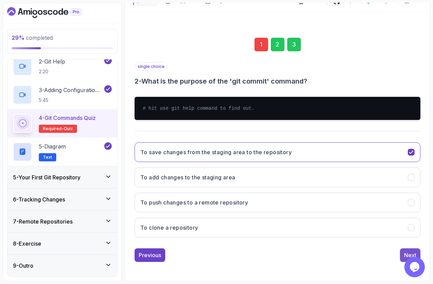
click at [404, 256] on button "Next" at bounding box center [410, 256] width 20 height 14
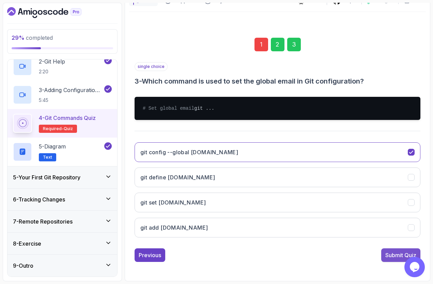
click at [388, 260] on div "Submit Quiz" at bounding box center [400, 255] width 31 height 8
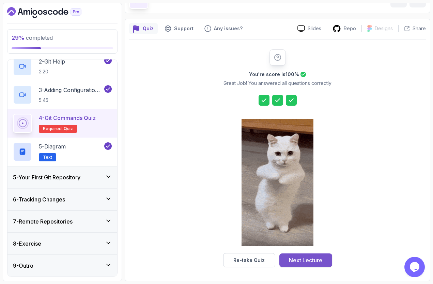
click at [309, 261] on div "Next Lecture" at bounding box center [305, 261] width 33 height 8
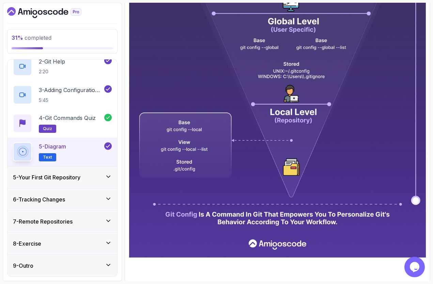
scroll to position [222, 0]
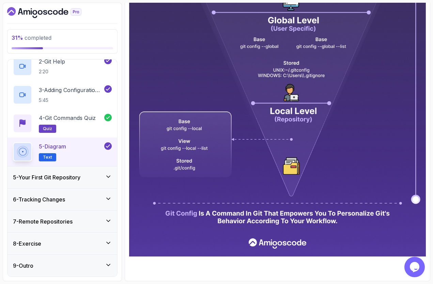
click at [96, 175] on div "5 - Your First Git Repository" at bounding box center [62, 178] width 99 height 8
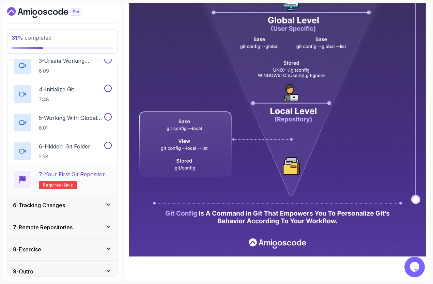
scroll to position [181, 0]
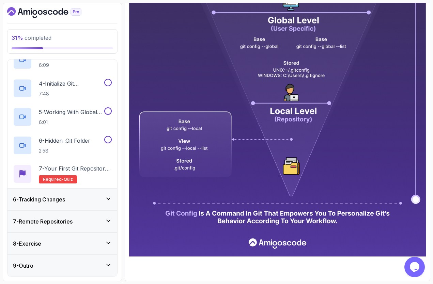
click at [81, 199] on div "6 - Tracking Changes" at bounding box center [62, 200] width 99 height 8
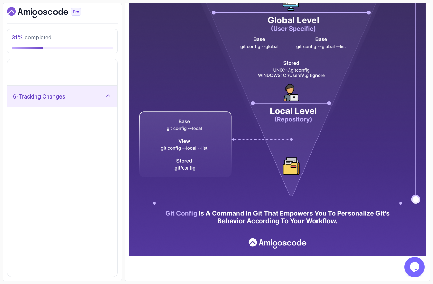
scroll to position [0, 0]
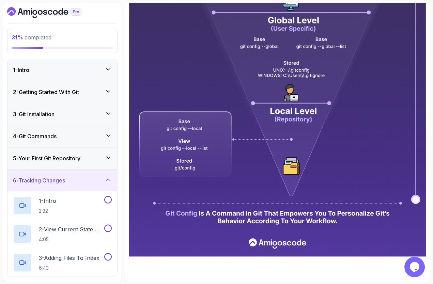
click at [109, 157] on icon at bounding box center [108, 157] width 7 height 7
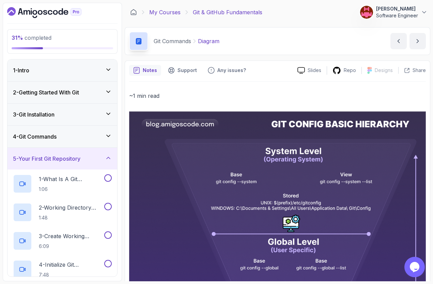
click at [169, 12] on link "My Courses" at bounding box center [164, 12] width 31 height 8
